Goal: Obtain resource: Obtain resource

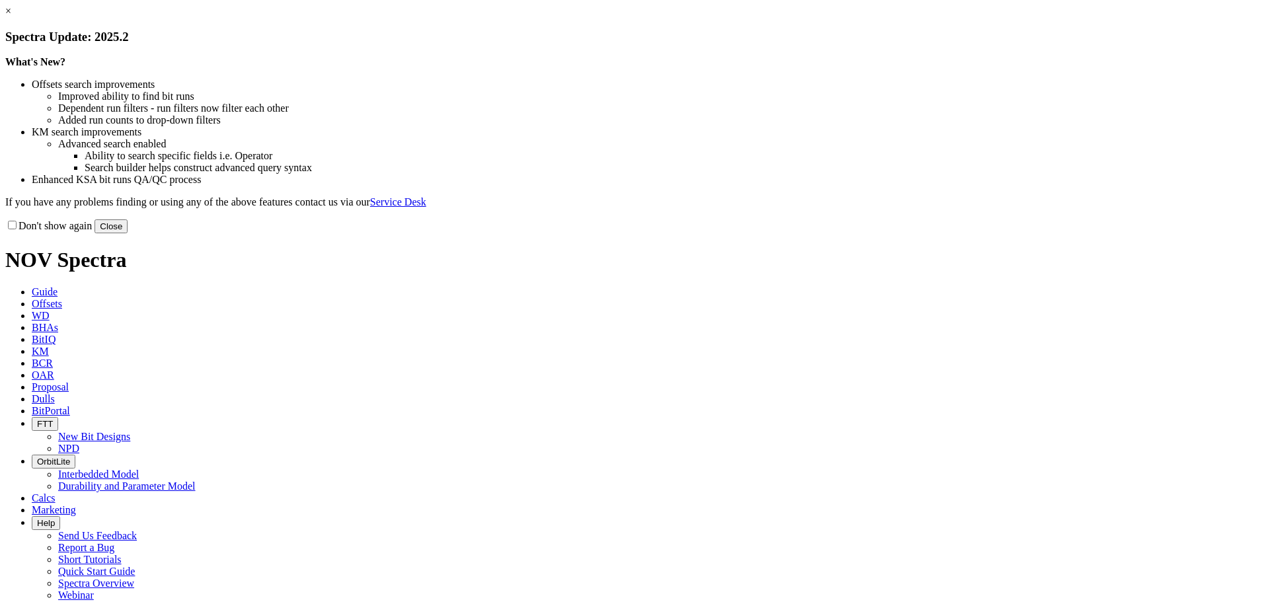
click at [11, 17] on link "×" at bounding box center [8, 10] width 6 height 11
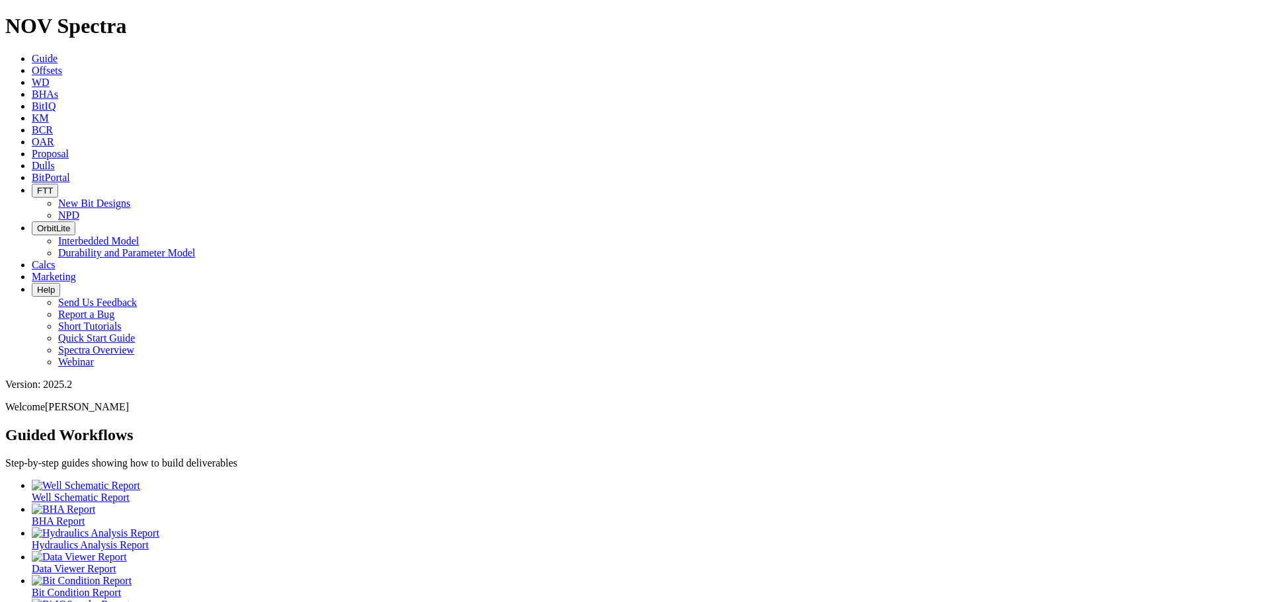
click at [62, 65] on span "Offsets" at bounding box center [47, 70] width 30 height 11
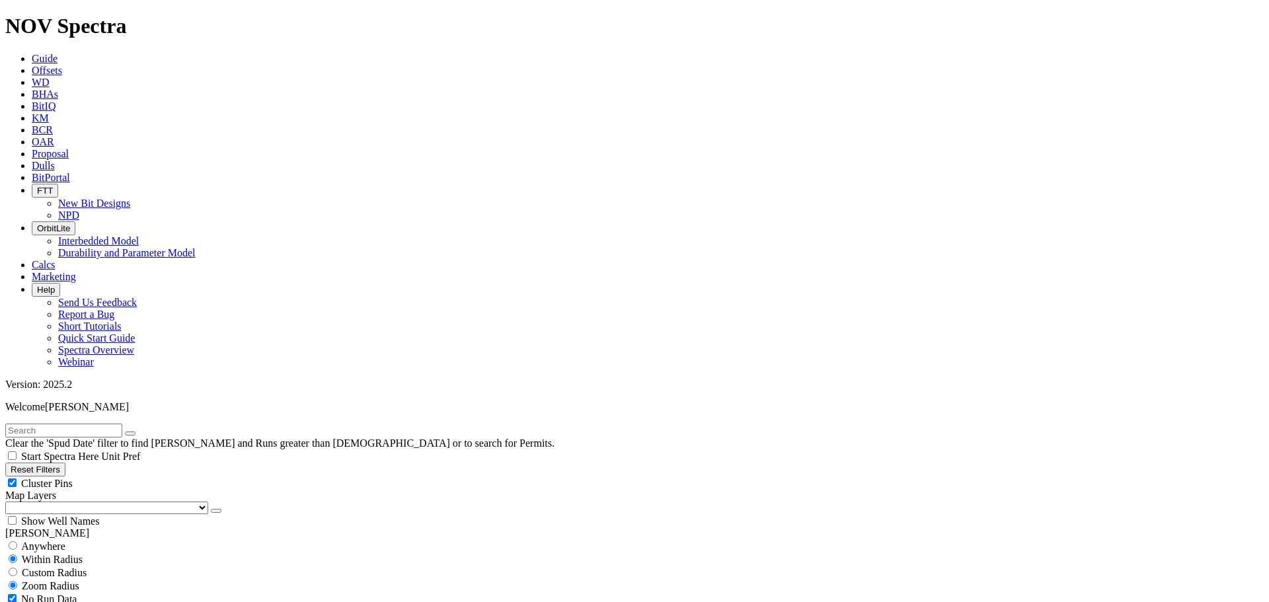
click at [59, 463] on div "Reset Filters Cluster Pins Map Layers (Clear) [GEOGRAPHIC_DATA] Counties [GEOGR…" at bounding box center [634, 495] width 1259 height 65
click at [59, 463] on button "Reset Filters" at bounding box center [35, 470] width 60 height 14
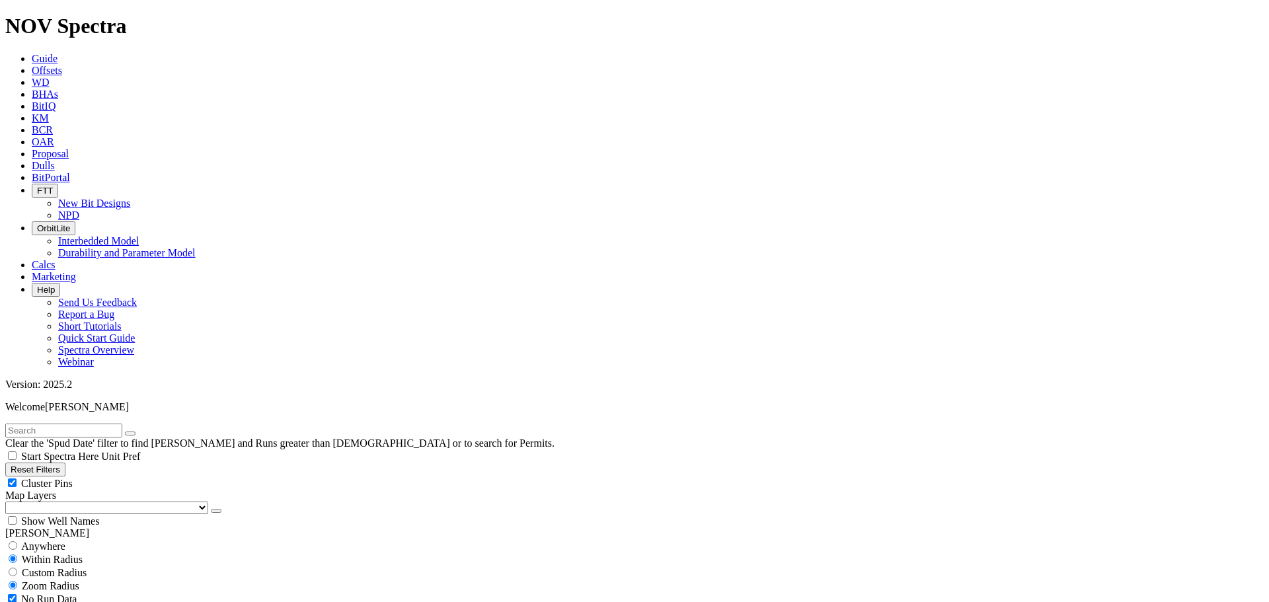
type input "[DATE]"
